Goal: Task Accomplishment & Management: Use online tool/utility

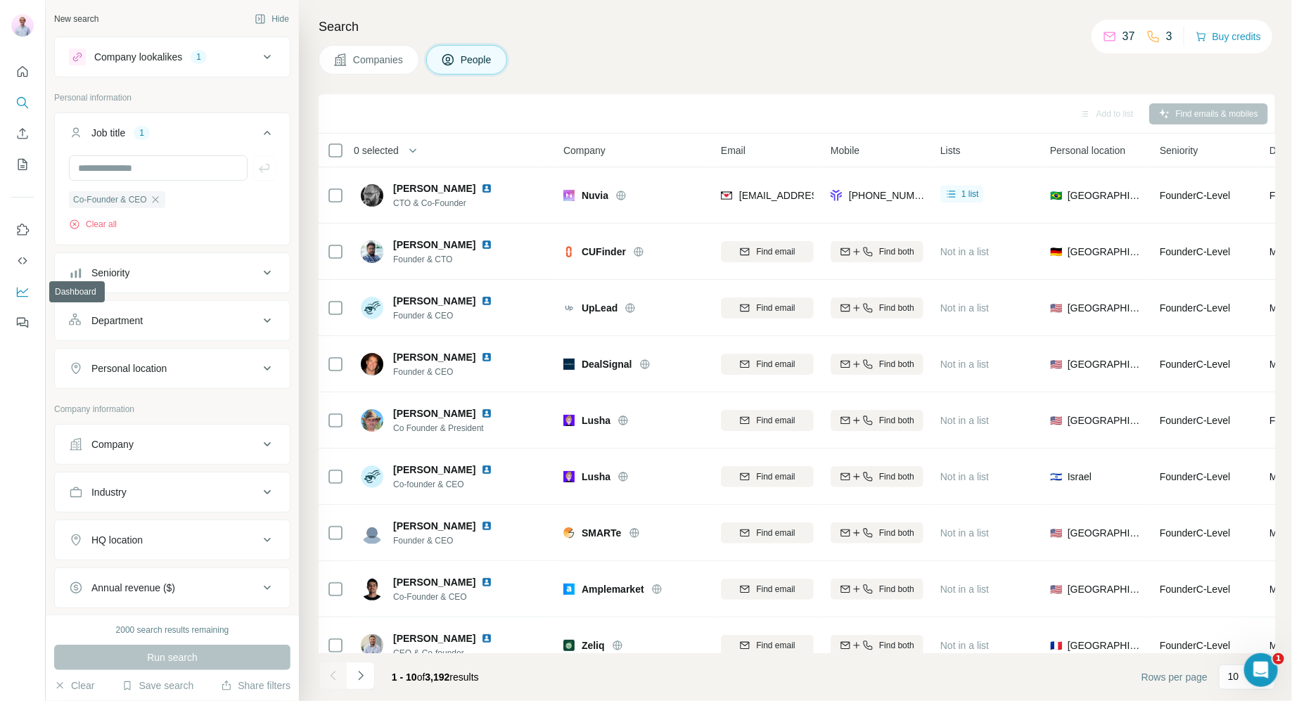
click at [24, 292] on icon "Dashboard" at bounding box center [22, 291] width 11 height 6
click at [23, 68] on icon "Quick start" at bounding box center [22, 72] width 14 height 14
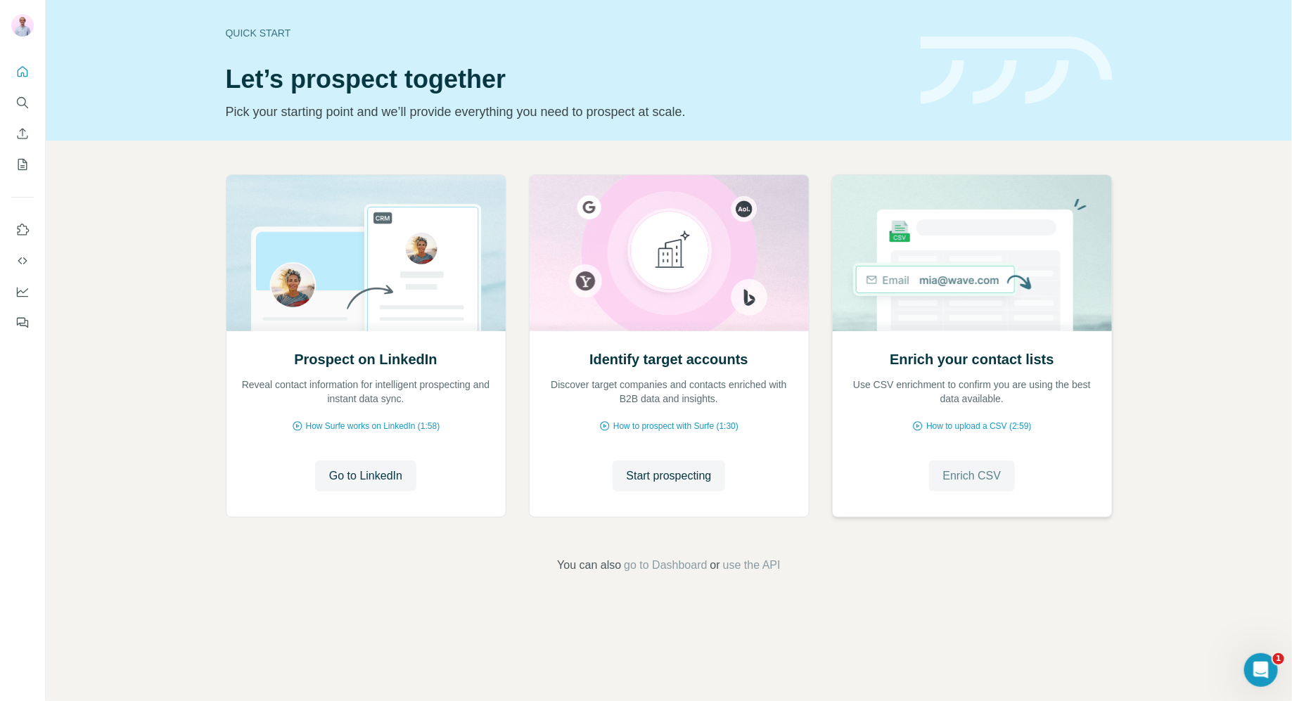
click at [965, 480] on span "Enrich CSV" at bounding box center [972, 476] width 58 height 17
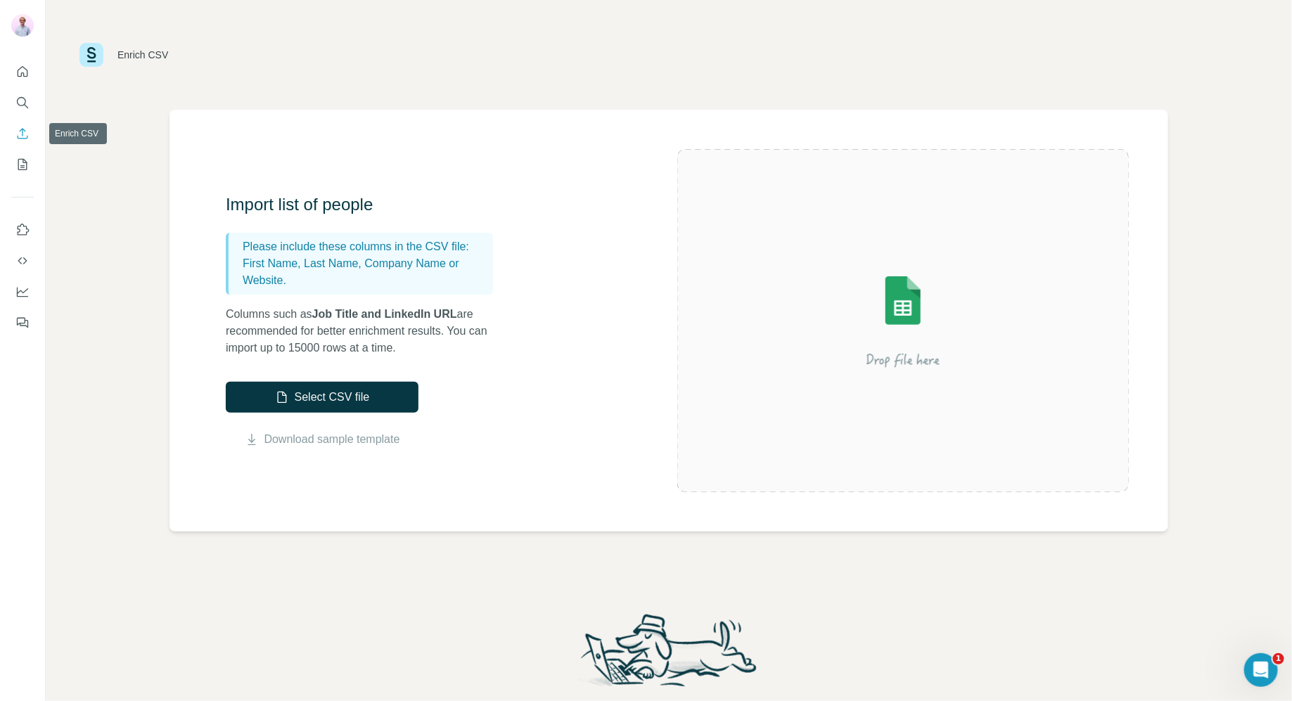
click at [24, 132] on icon "Enrich CSV" at bounding box center [22, 134] width 14 height 14
click at [318, 404] on button "Select CSV file" at bounding box center [322, 397] width 193 height 31
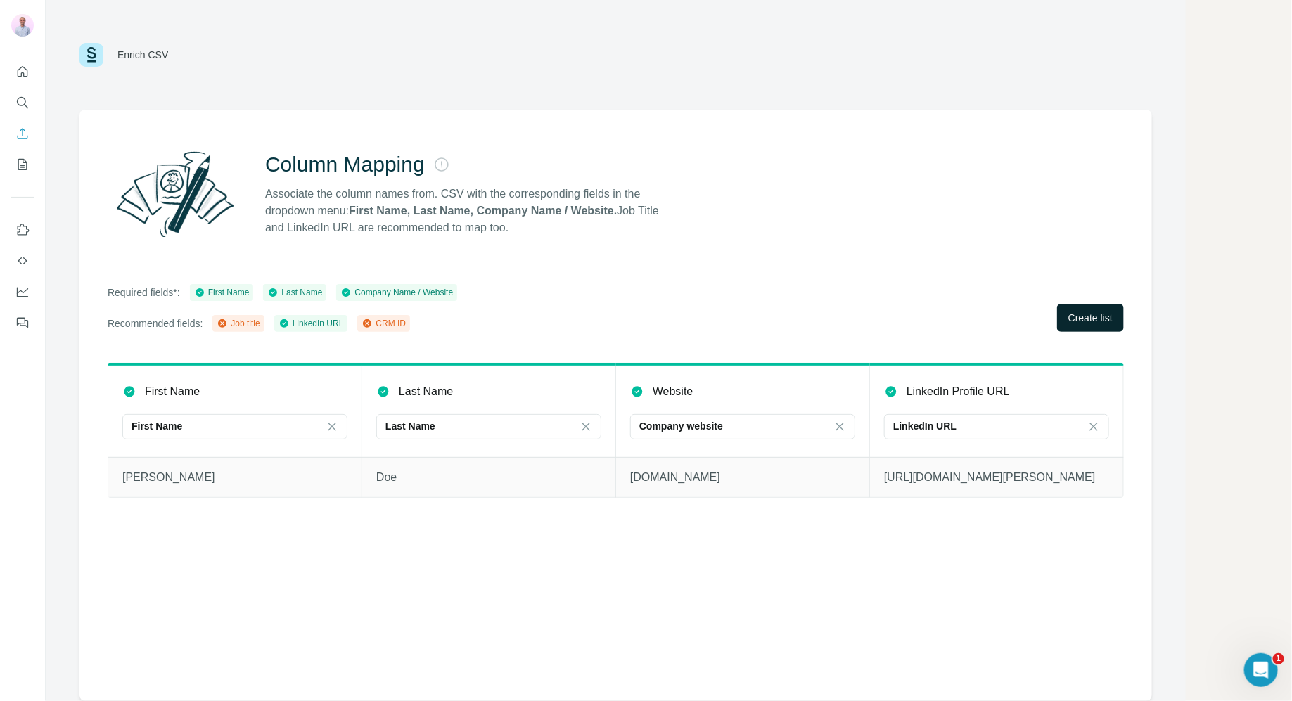
click at [1075, 317] on span "Create list" at bounding box center [1091, 318] width 44 height 14
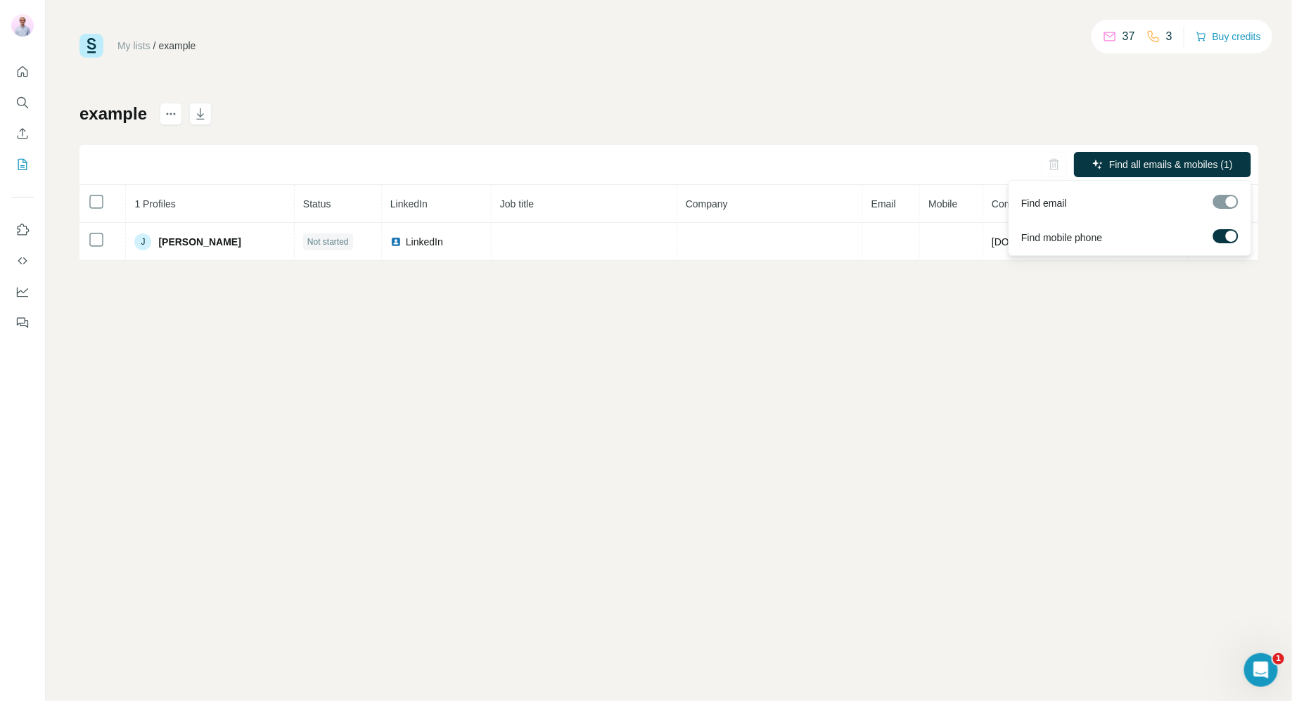
click at [1219, 236] on label at bounding box center [1225, 236] width 25 height 14
click at [1226, 205] on div at bounding box center [1225, 202] width 25 height 14
click at [1226, 201] on div at bounding box center [1225, 202] width 25 height 14
click at [1207, 158] on span "Find all emails (1)" at bounding box center [1195, 165] width 77 height 14
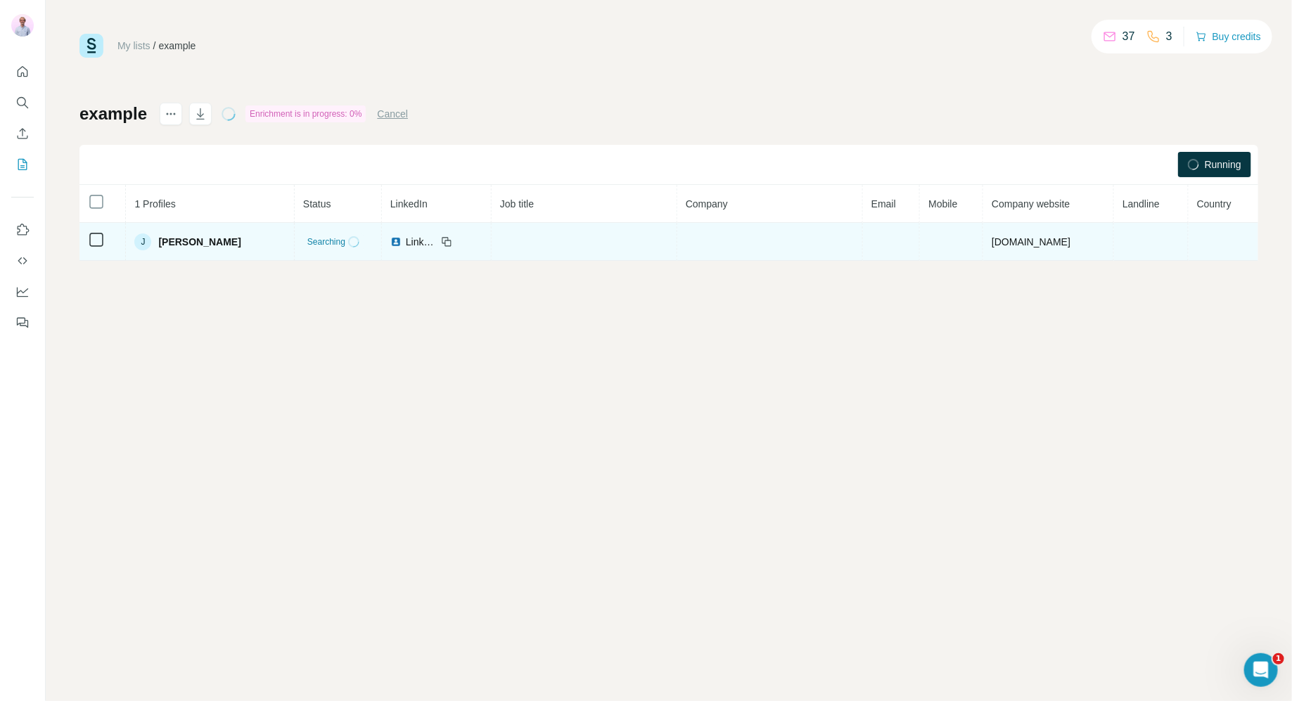
click at [406, 237] on span "LinkedIn" at bounding box center [421, 242] width 31 height 14
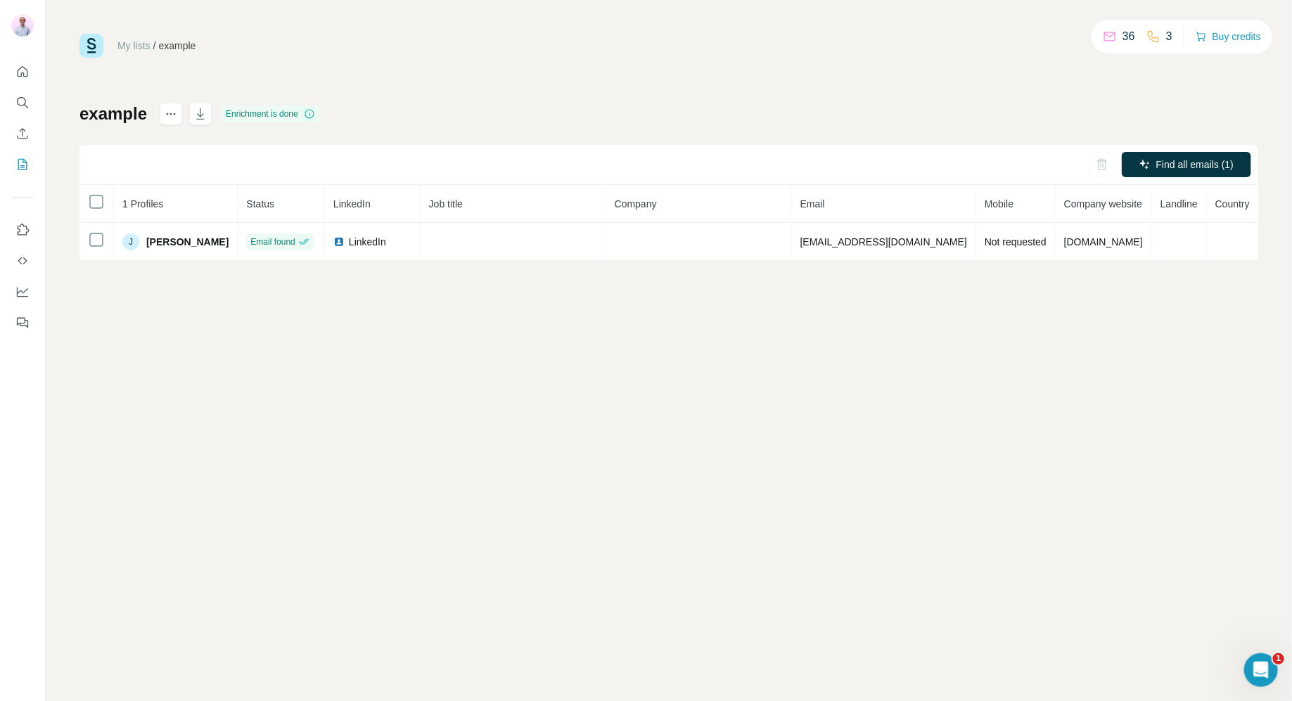
click at [412, 88] on div "My lists / example 36 3 Buy credits example Enrichment is done Find all emails …" at bounding box center [669, 147] width 1179 height 227
click at [147, 39] on div "My lists" at bounding box center [133, 46] width 33 height 14
click at [139, 42] on link "My lists" at bounding box center [133, 45] width 33 height 11
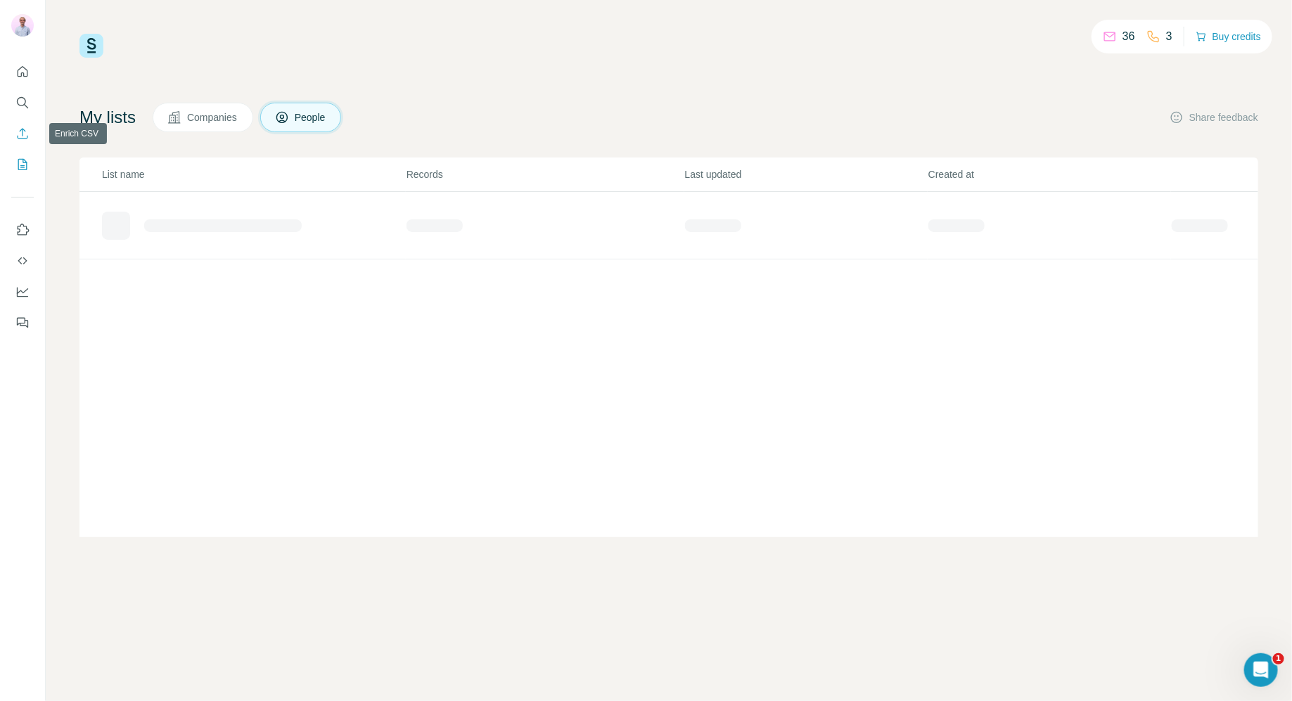
click at [24, 134] on icon "Enrich CSV" at bounding box center [22, 134] width 14 height 14
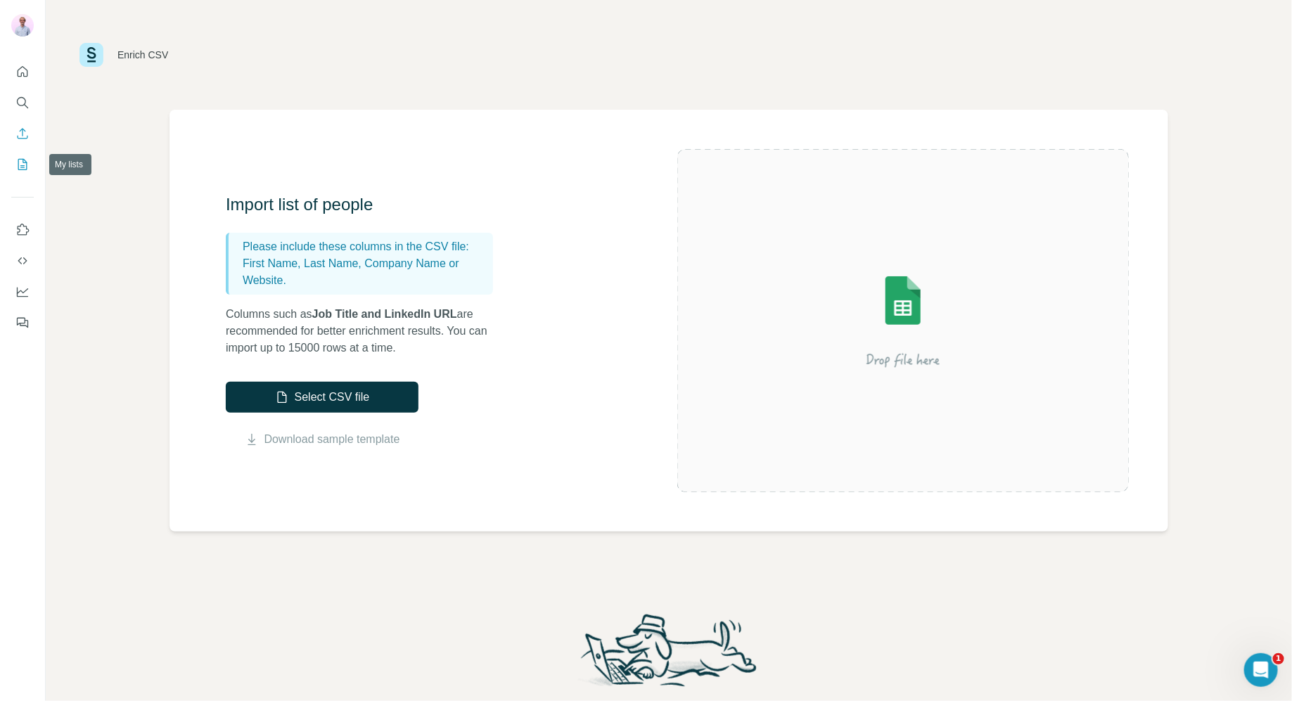
click at [17, 164] on icon "My lists" at bounding box center [22, 165] width 14 height 14
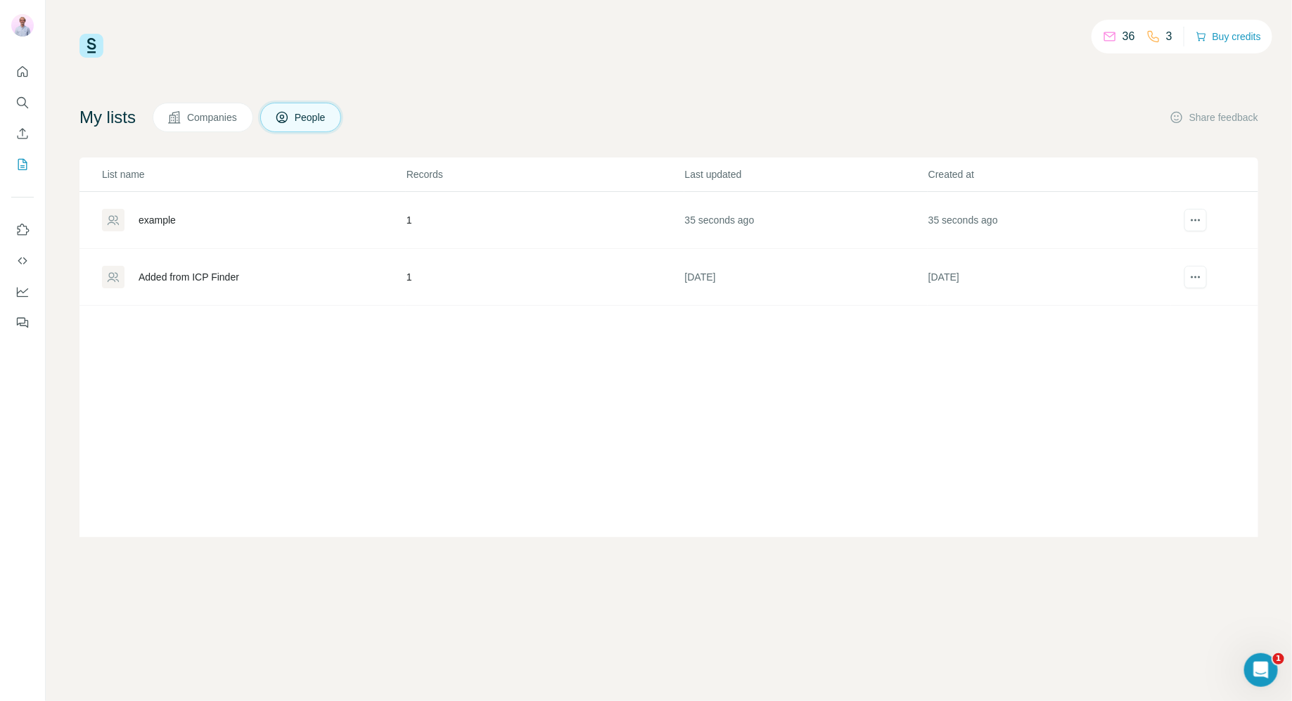
click at [1028, 281] on td "[DATE]" at bounding box center [1049, 277] width 243 height 57
click at [29, 134] on icon "Enrich CSV" at bounding box center [22, 134] width 14 height 14
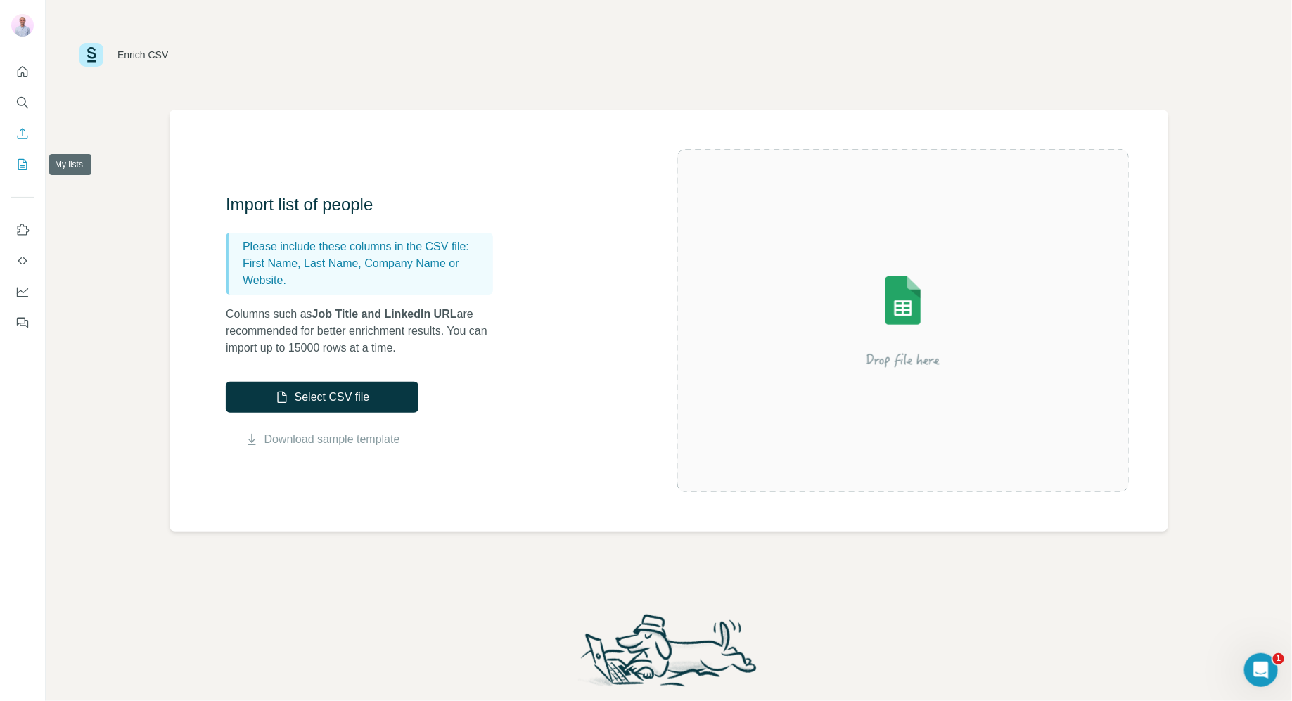
click at [30, 167] on button "My lists" at bounding box center [22, 164] width 23 height 25
